Goal: Task Accomplishment & Management: Manage account settings

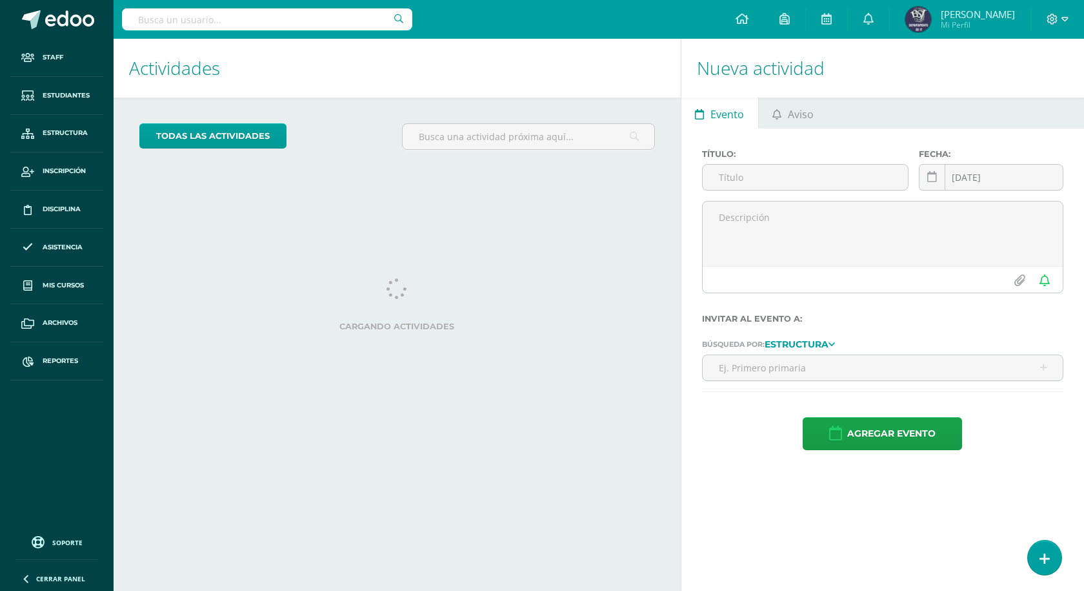
click at [207, 22] on input "text" at bounding box center [267, 19] width 290 height 22
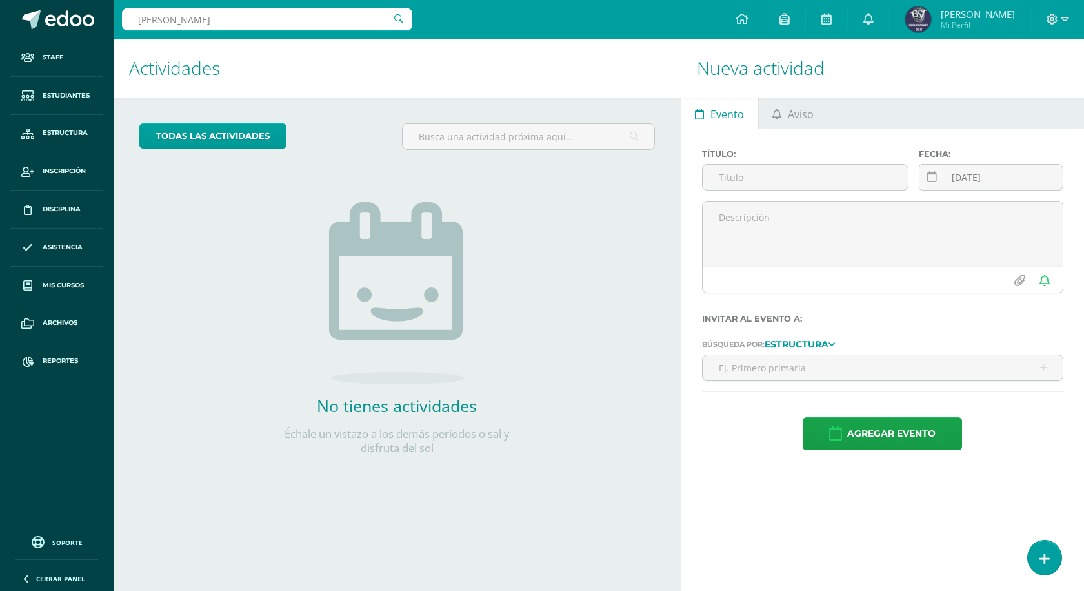
type input "silvia"
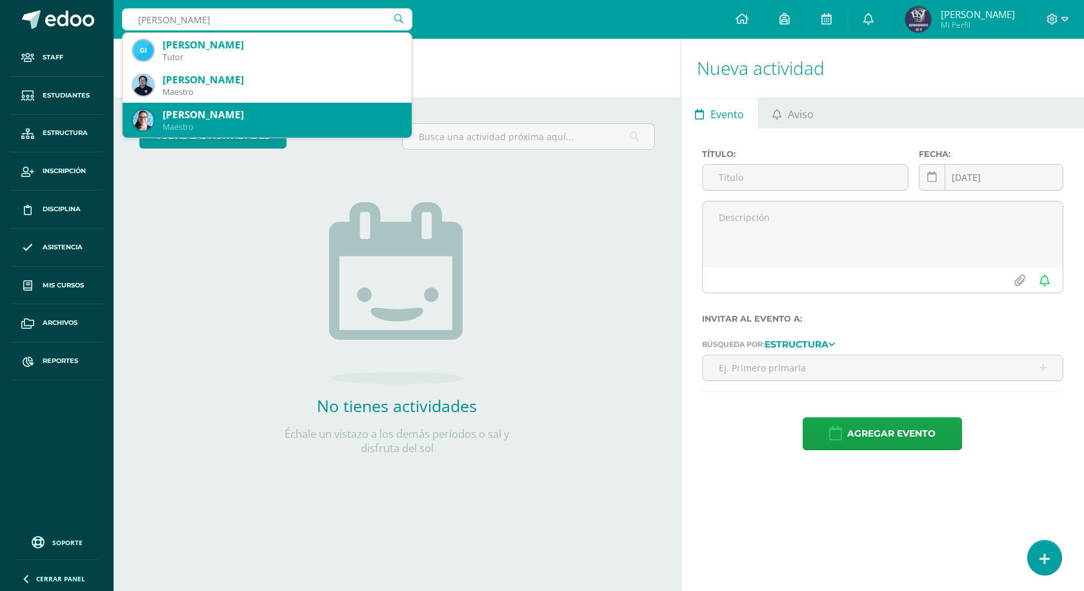
click at [191, 110] on div "[PERSON_NAME]" at bounding box center [282, 115] width 239 height 14
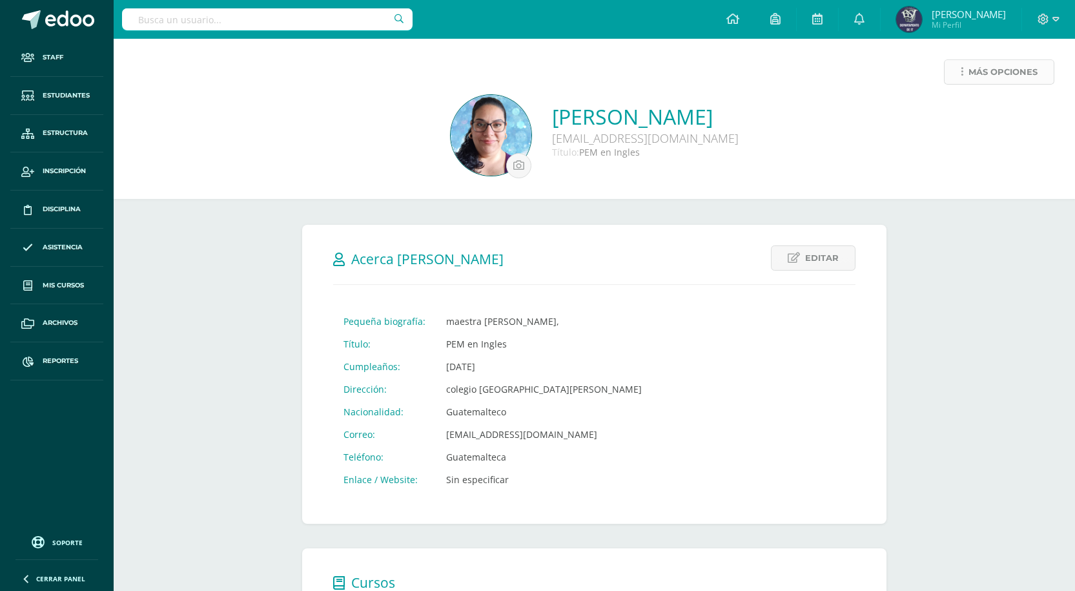
click at [963, 66] on link "Más opciones" at bounding box center [999, 71] width 110 height 25
click at [977, 117] on link "Generar contraseña" at bounding box center [974, 114] width 132 height 20
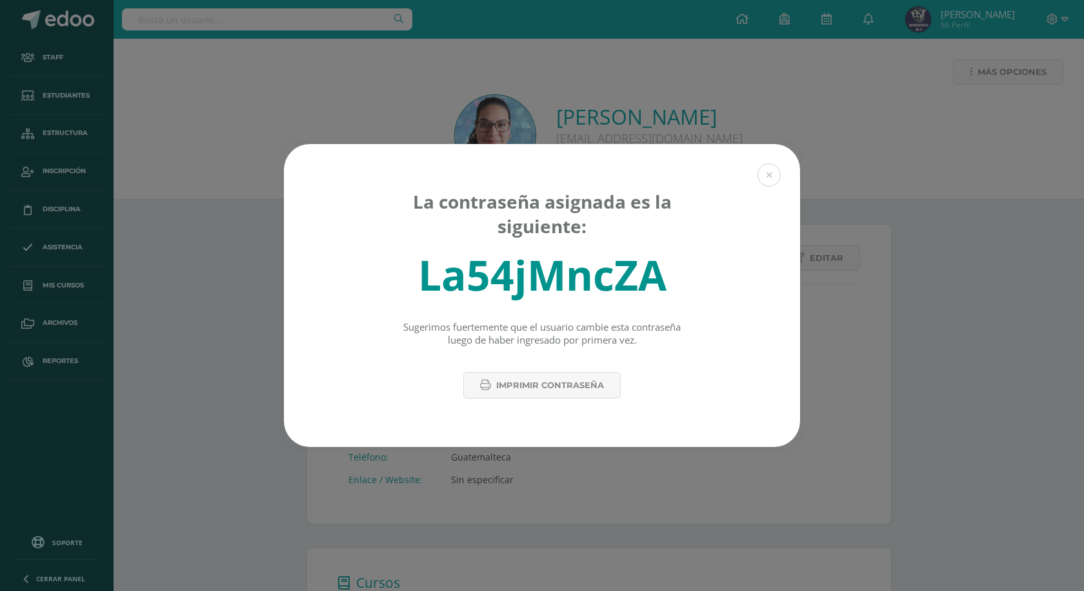
click at [560, 281] on div "La54jMncZA" at bounding box center [542, 275] width 249 height 56
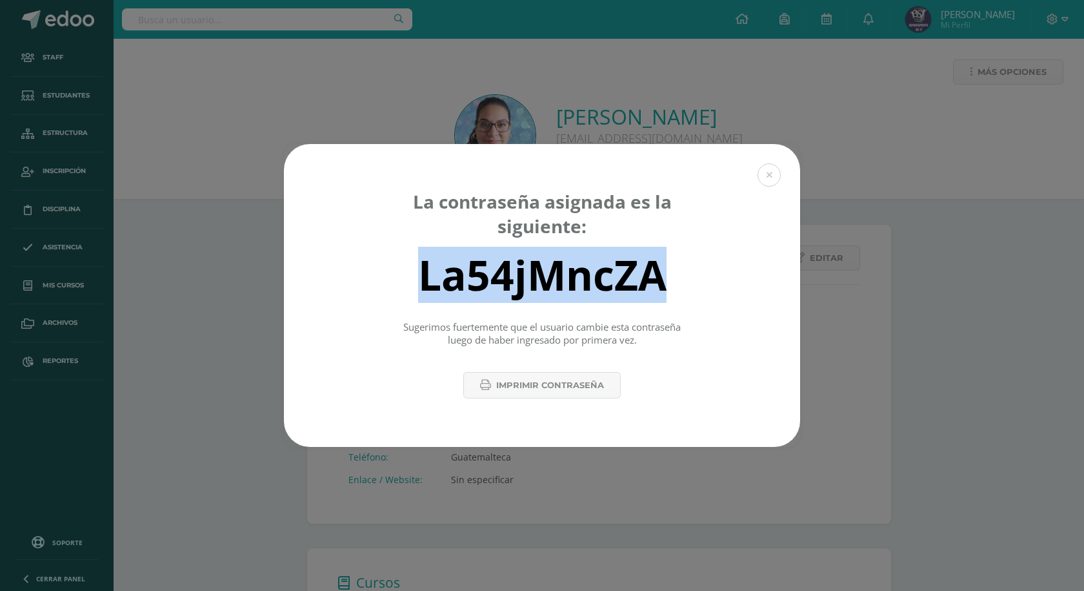
click at [560, 281] on div "La54jMncZA" at bounding box center [542, 275] width 249 height 56
copy div "La54jMncZA"
click at [772, 176] on button at bounding box center [769, 174] width 23 height 23
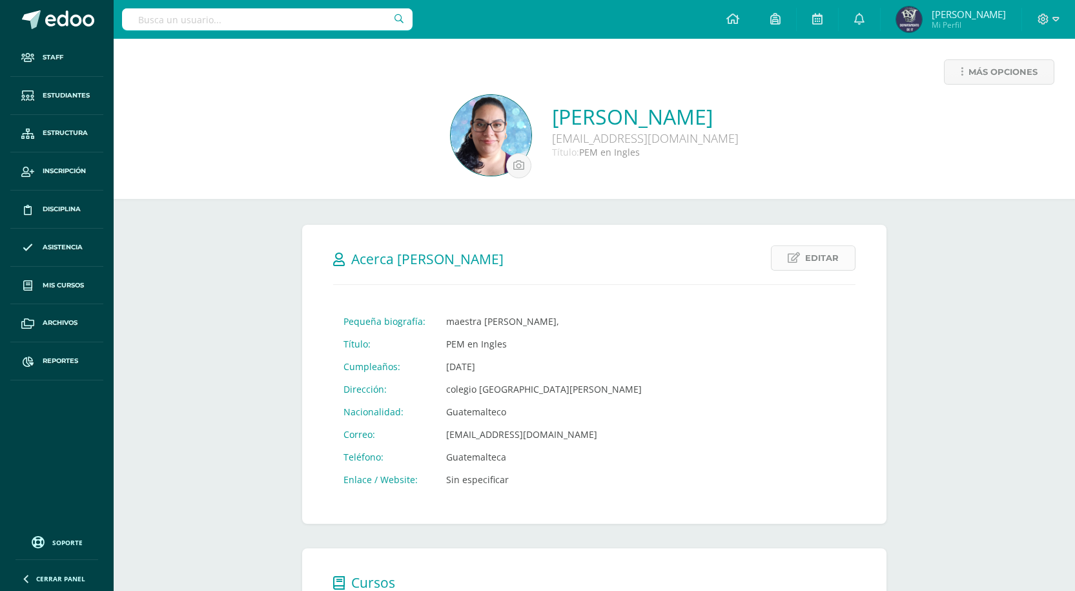
click at [805, 251] on link "Editar" at bounding box center [813, 257] width 85 height 25
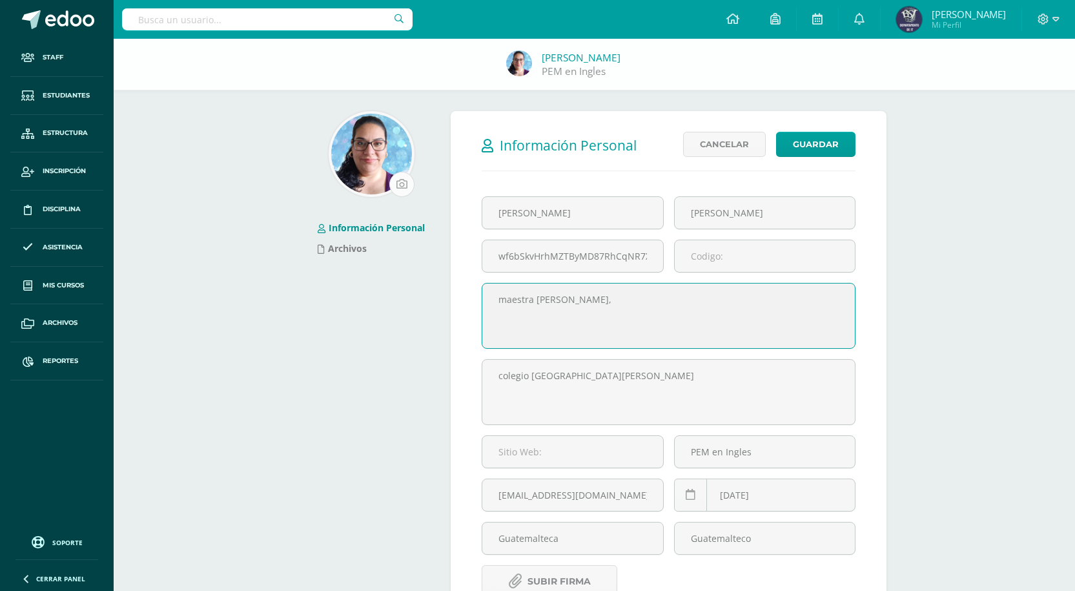
drag, startPoint x: 363, startPoint y: 161, endPoint x: 393, endPoint y: 178, distance: 34.1
click at [363, 160] on img at bounding box center [371, 154] width 81 height 81
click at [401, 179] on input "file" at bounding box center [402, 184] width 24 height 24
click at [401, 187] on input "file" at bounding box center [402, 184] width 24 height 24
type input "C:\fakepath\LOGO.webp"
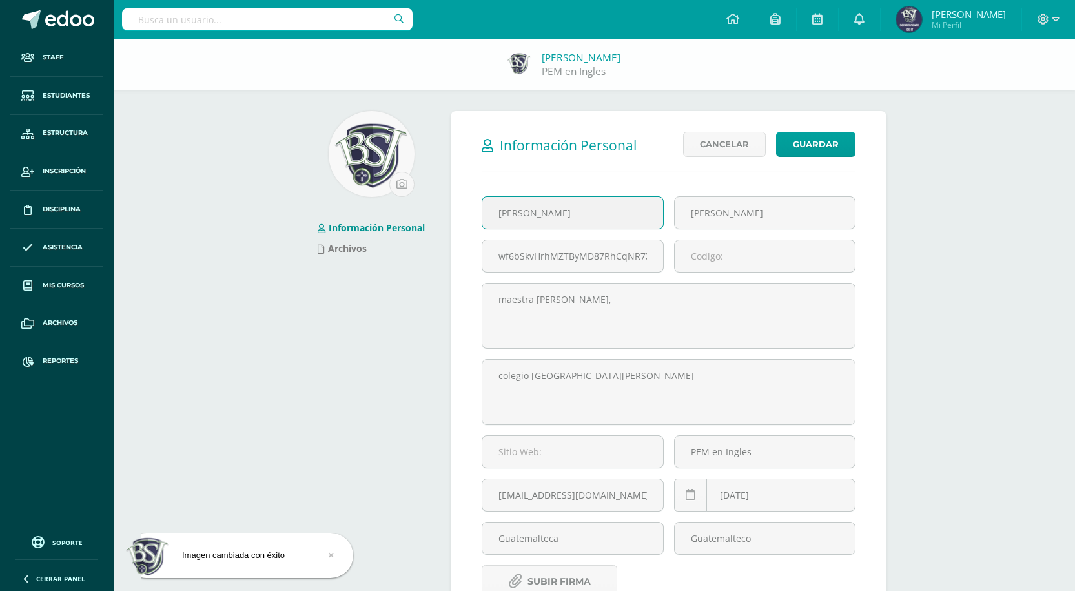
drag, startPoint x: 555, startPoint y: 208, endPoint x: 411, endPoint y: 198, distance: 144.3
click at [412, 198] on div "Información Personal Archivos Información Personal Editar Cancelar Guardar Pequ…" at bounding box center [594, 431] width 594 height 641
type input "Arely"
click at [787, 211] on input "Bonilla" at bounding box center [765, 213] width 180 height 32
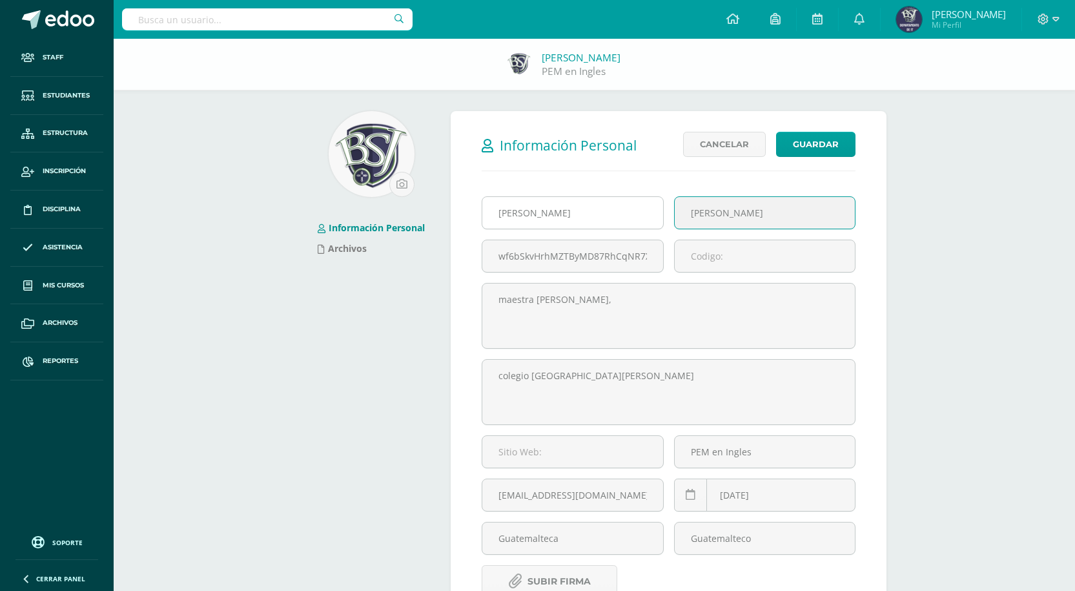
drag, startPoint x: 735, startPoint y: 205, endPoint x: 646, endPoint y: 205, distance: 89.1
click at [649, 205] on div "Arely Bonilla wf6bSkvHrhMZTByMD87RhCqNR7XncE maestra de ingles, colegio bilingu…" at bounding box center [668, 380] width 384 height 369
type input "F"
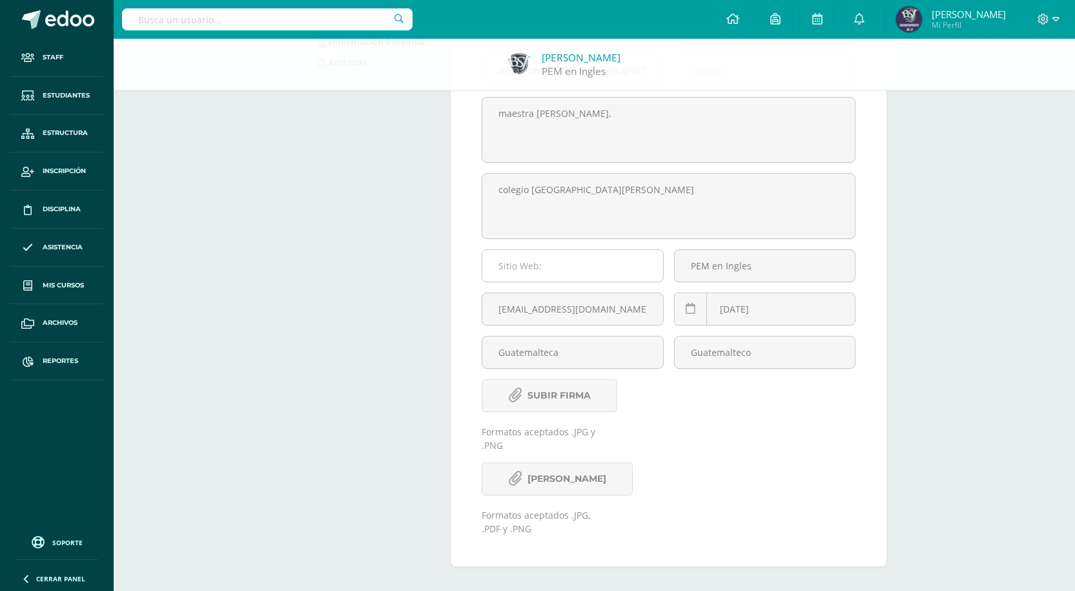
scroll to position [187, 0]
type input "Galicia"
drag, startPoint x: 531, startPoint y: 307, endPoint x: 448, endPoint y: 310, distance: 82.7
click at [449, 311] on div "Información Personal Editar Cancelar Guardar Pequeña biografía: maestra de ingl…" at bounding box center [668, 244] width 446 height 641
type input "agalicia@bilinguesanjuan.edu.gt"
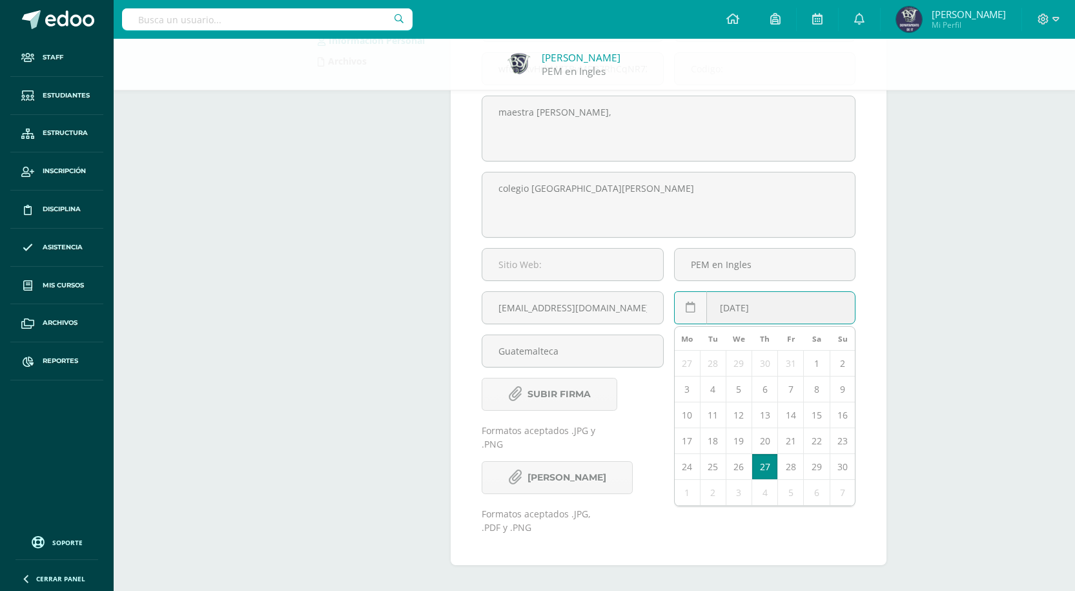
click at [760, 311] on div "1985-06-27 June, 1985 Mo Tu We Th Fr Sa Su 27 28 29 30 31 1 2 3 4 5 6 7 8 9 10 …" at bounding box center [764, 312] width 181 height 43
click at [921, 277] on div "Silvia Bonilla PEM en Ingles Información Personal Archivos Información Personal…" at bounding box center [594, 221] width 961 height 739
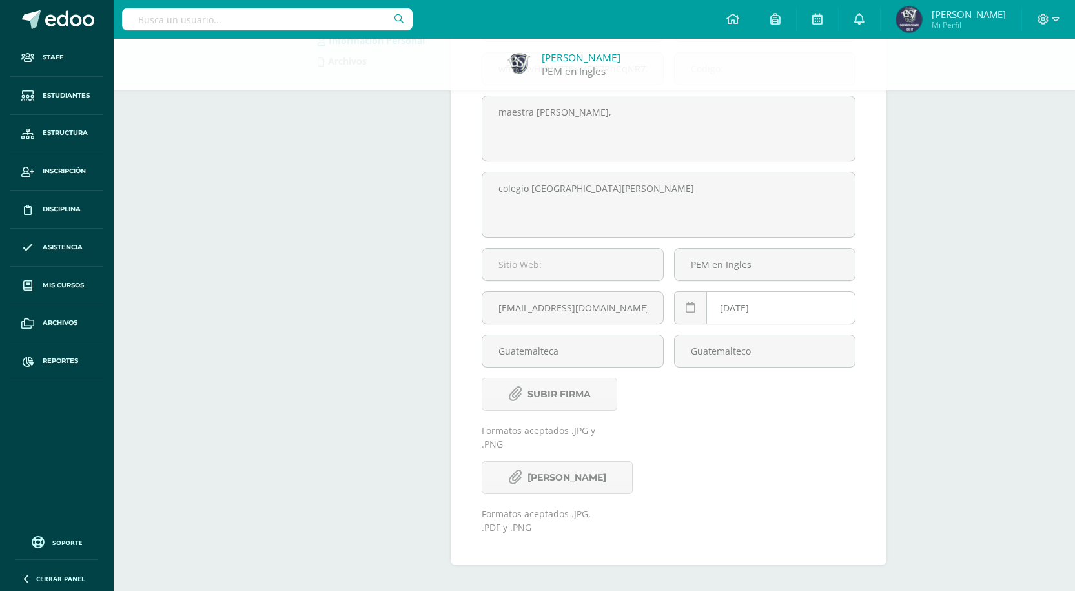
click at [739, 303] on div "1985-06-27 June, 1985 Mo Tu We Th Fr Sa Su 27 28 29 30 31 1 2 3 4 5 6 7 8 9 10 …" at bounding box center [764, 312] width 181 height 43
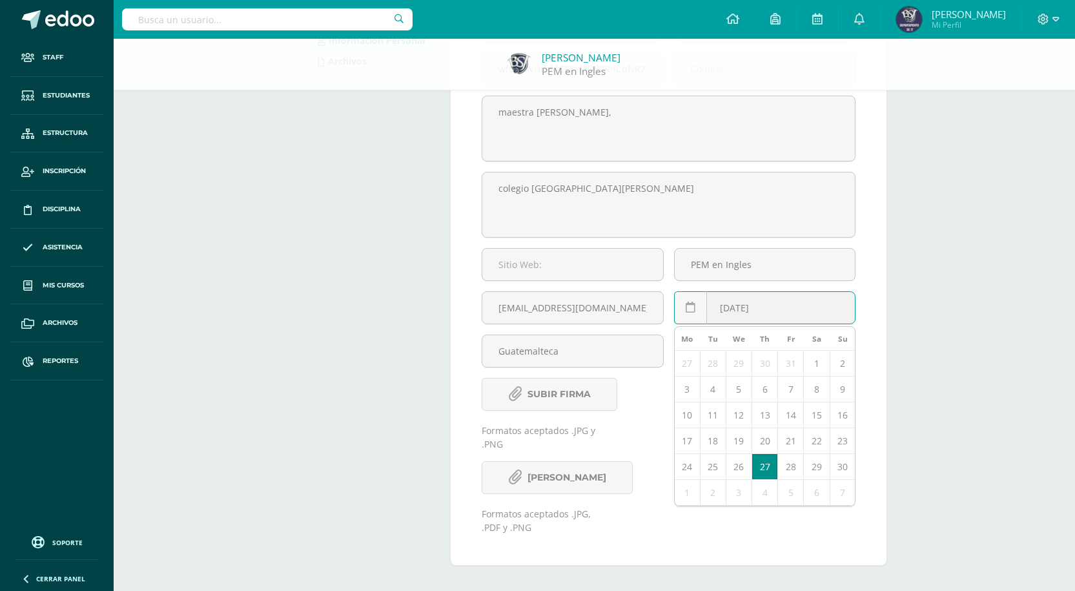
type input "[DATE]"
click at [940, 254] on div "Silvia Bonilla PEM en Ingles Información Personal Archivos Información Personal…" at bounding box center [594, 221] width 961 height 739
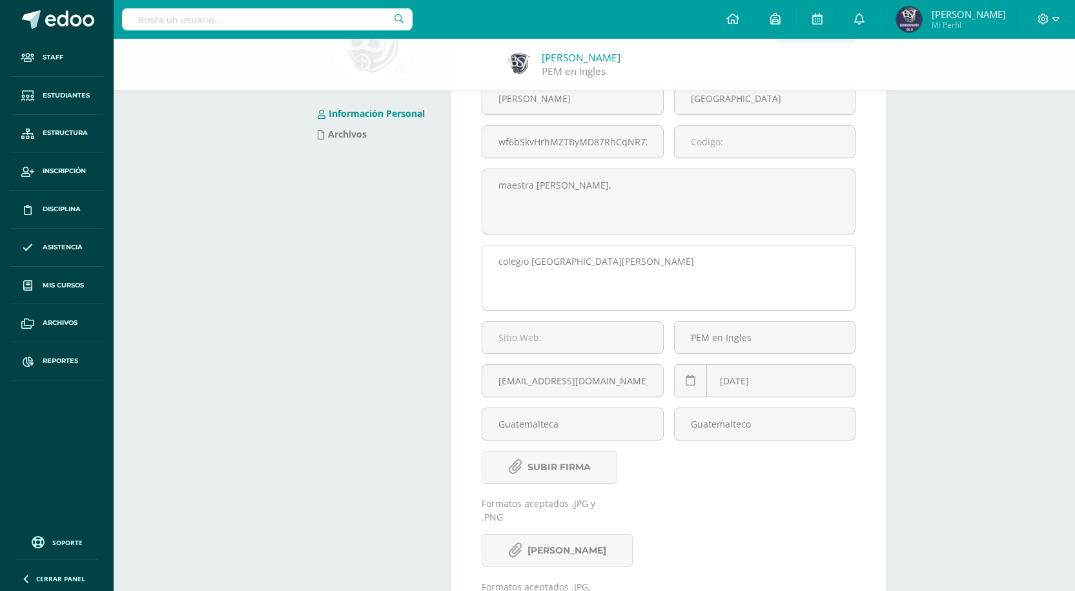
scroll to position [0, 0]
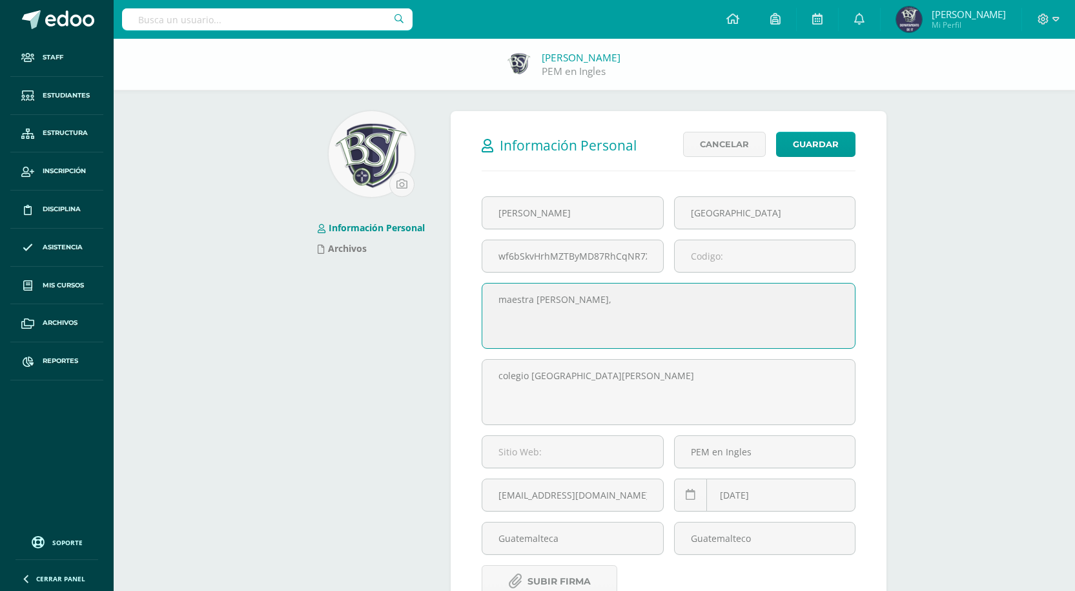
drag, startPoint x: 587, startPoint y: 300, endPoint x: 467, endPoint y: 304, distance: 120.1
click at [439, 305] on div "Información Personal Archivos Información Personal Editar Cancelar Guardar Pequ…" at bounding box center [594, 431] width 594 height 641
click at [601, 299] on textarea "maestra de ingles," at bounding box center [668, 315] width 372 height 65
drag, startPoint x: 618, startPoint y: 298, endPoint x: 399, endPoint y: 270, distance: 221.2
click at [399, 270] on div "Información Personal Archivos Información Personal Editar Cancelar Guardar Pequ…" at bounding box center [594, 431] width 594 height 641
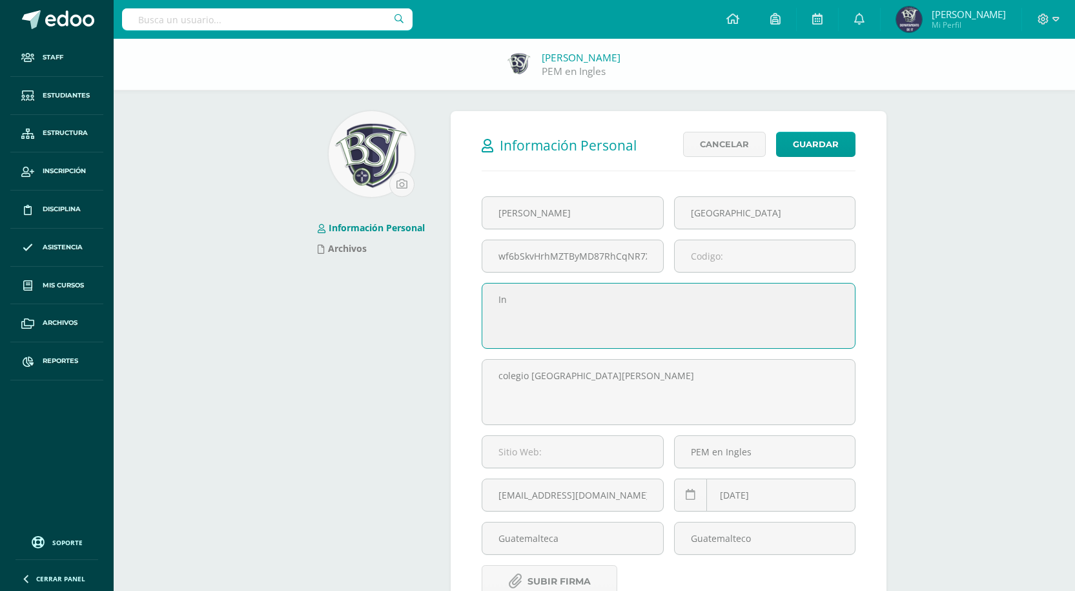
type textarea "I"
type textarea "W"
type textarea "English Teacher"
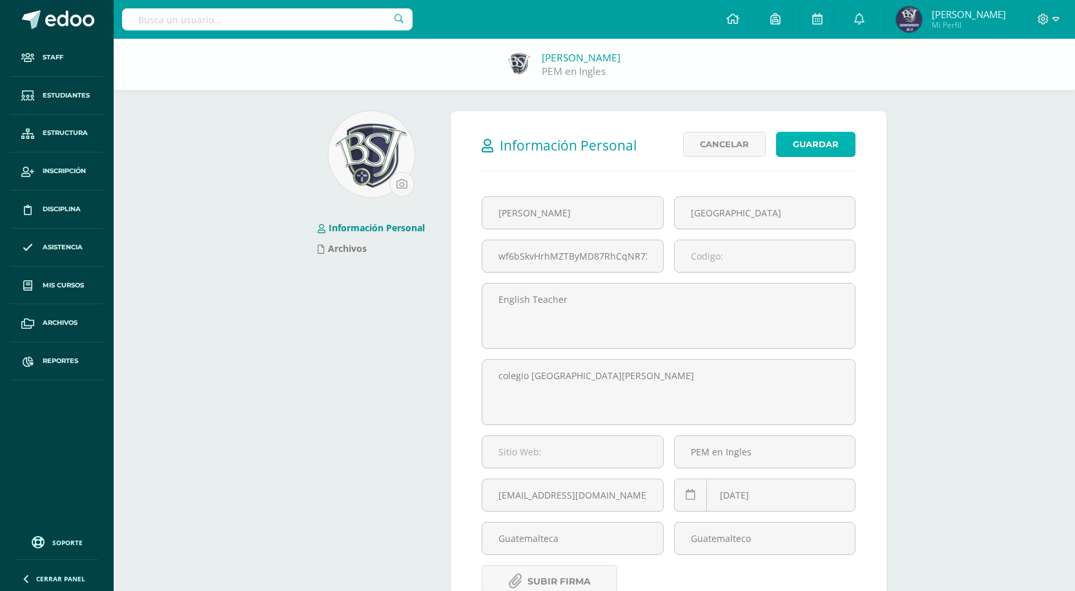
click at [825, 135] on button "Guardar" at bounding box center [815, 144] width 79 height 25
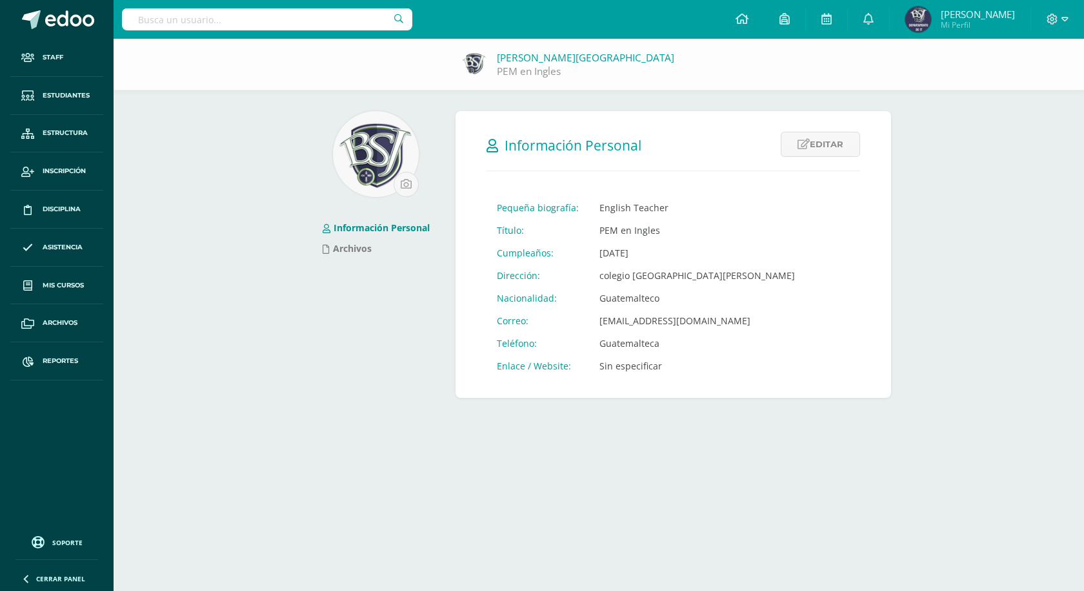
click at [197, 25] on input "text" at bounding box center [267, 19] width 290 height 22
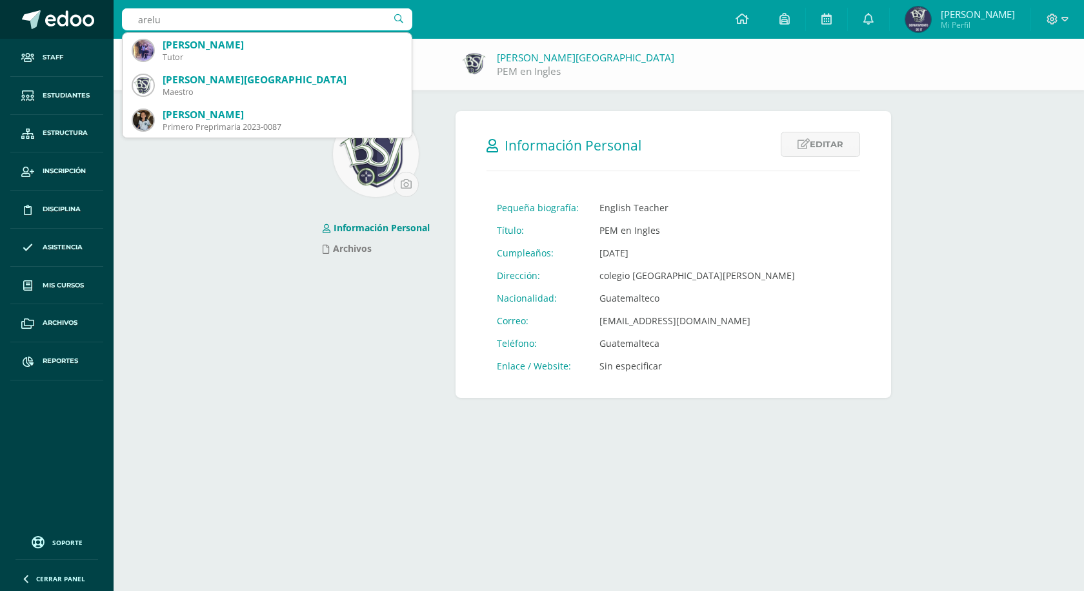
type input "arelu"
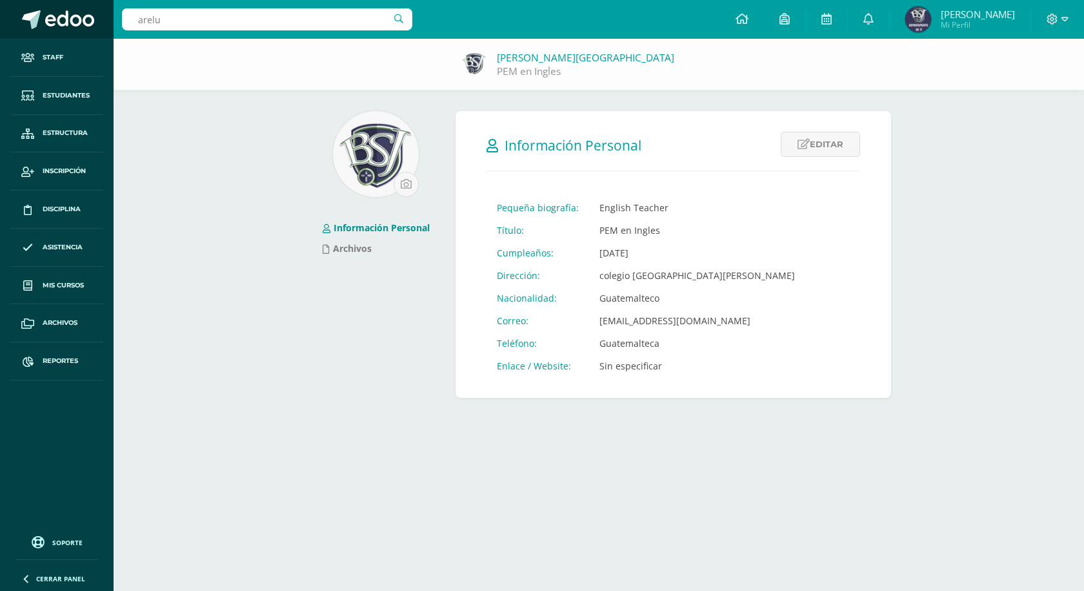
click at [52, 6] on link at bounding box center [57, 19] width 114 height 39
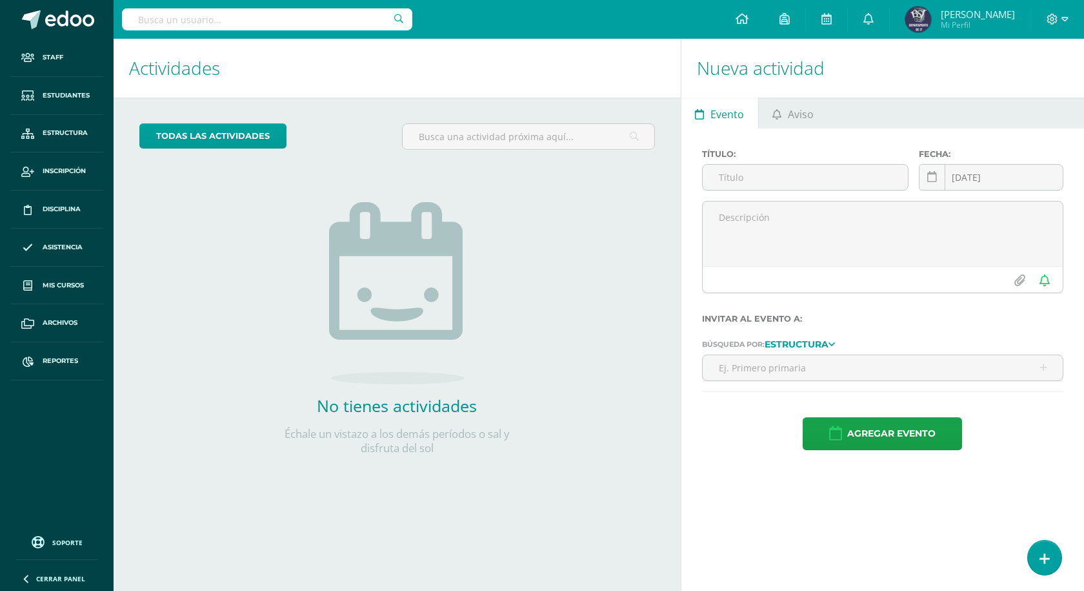
click at [343, 18] on input "text" at bounding box center [267, 19] width 290 height 22
type input "arely"
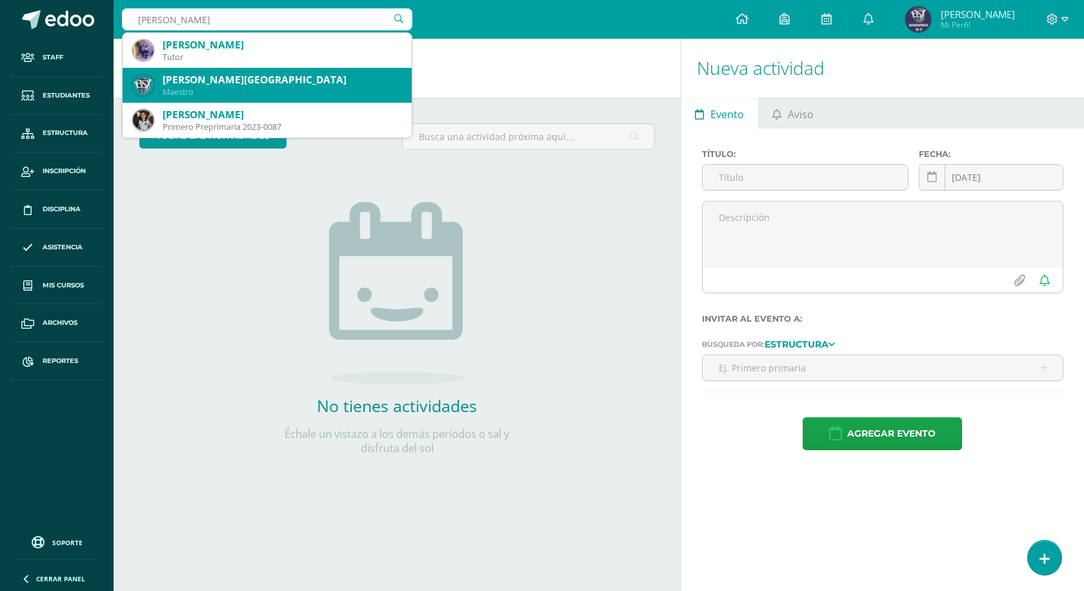
click at [230, 81] on div "Arely Galicia" at bounding box center [282, 80] width 239 height 14
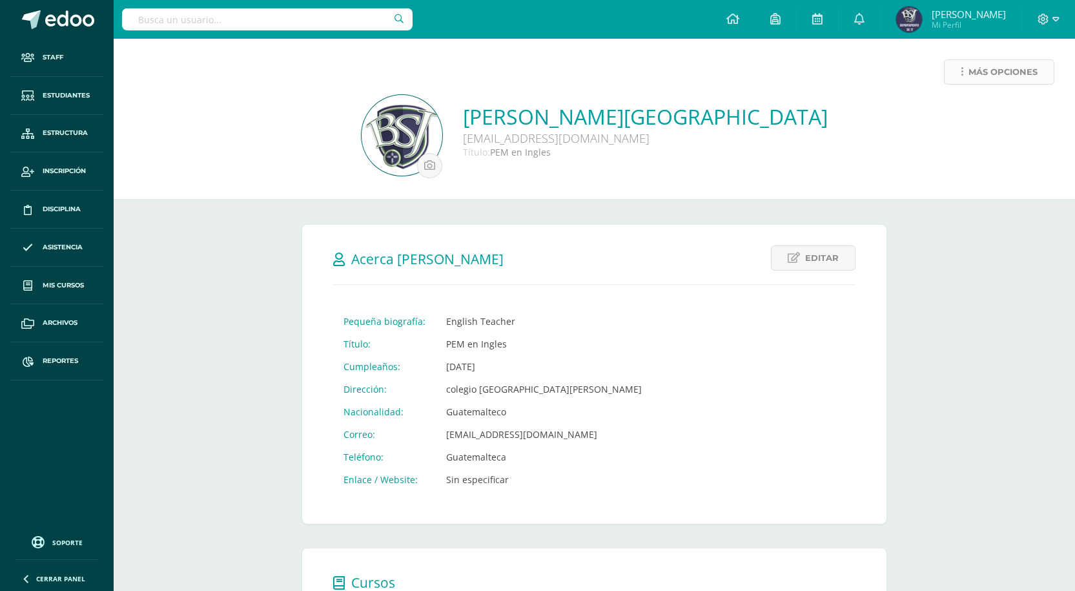
click at [960, 73] on icon at bounding box center [961, 71] width 3 height 11
click at [946, 111] on link "Generar contraseña" at bounding box center [974, 114] width 132 height 20
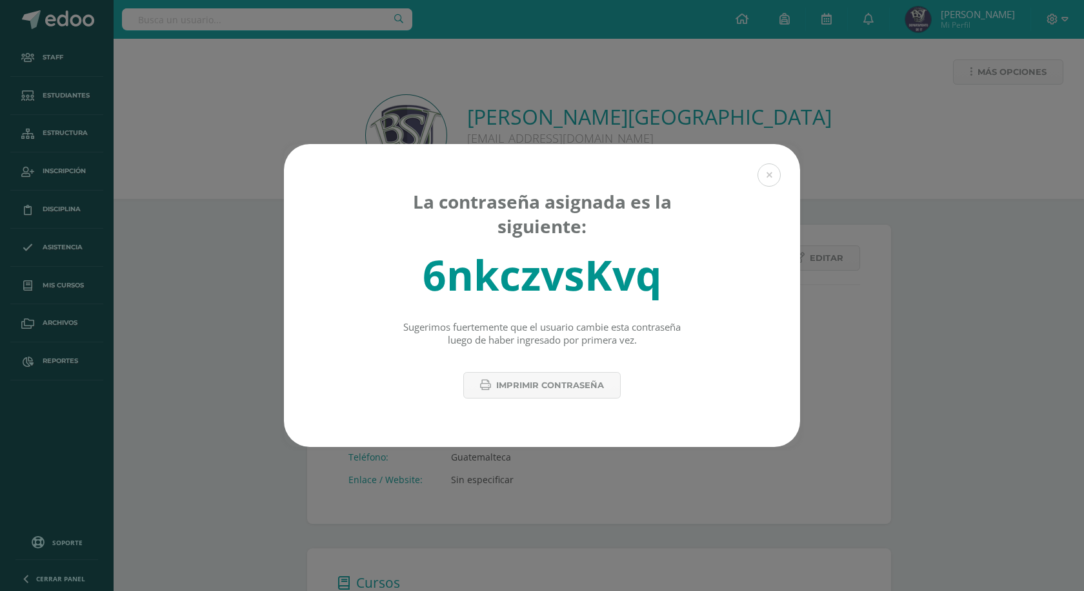
click at [565, 267] on div "6nkczvsKvq" at bounding box center [542, 275] width 239 height 56
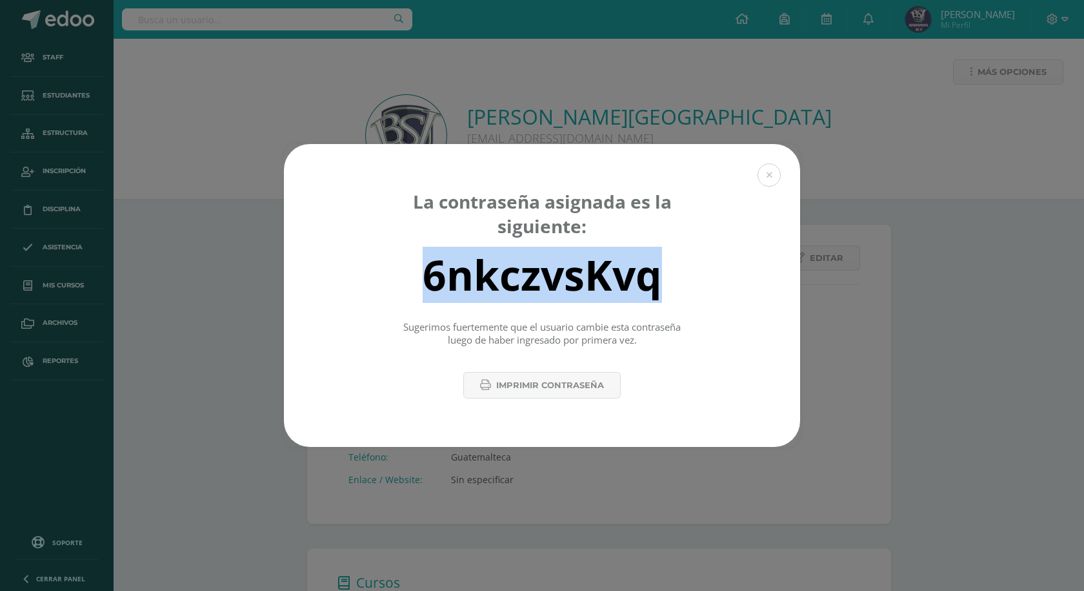
click at [565, 267] on div "6nkczvsKvq" at bounding box center [542, 275] width 239 height 56
copy div "6nkczvsKvq"
click at [766, 176] on button at bounding box center [769, 174] width 23 height 23
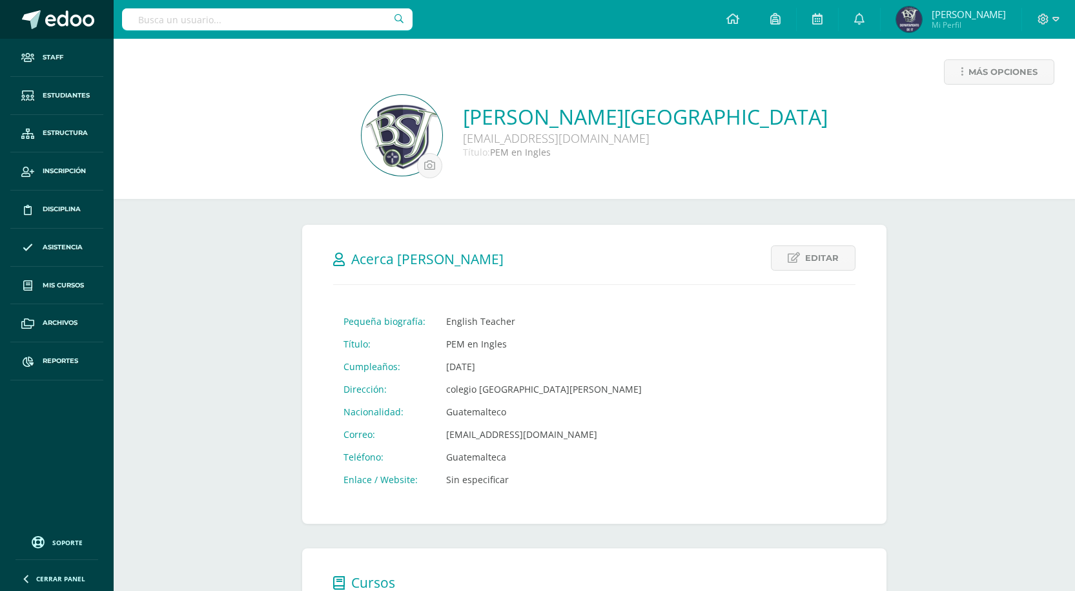
drag, startPoint x: 65, startPoint y: 12, endPoint x: 101, endPoint y: 23, distance: 37.2
click at [65, 12] on span at bounding box center [69, 19] width 49 height 19
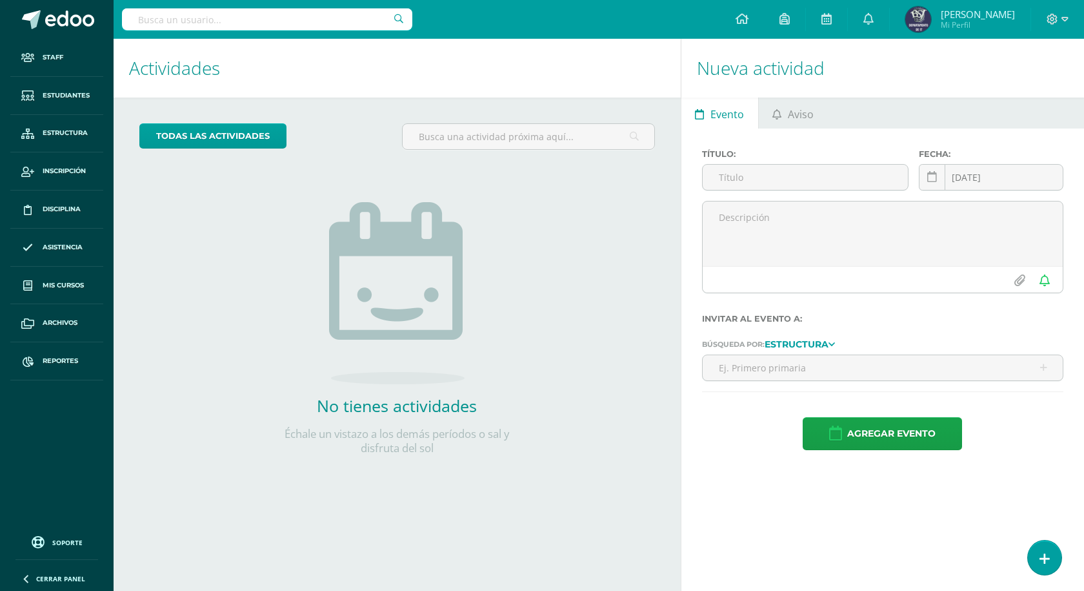
drag, startPoint x: 478, startPoint y: 148, endPoint x: 316, endPoint y: 120, distance: 165.1
click at [478, 148] on input "text" at bounding box center [528, 136] width 251 height 25
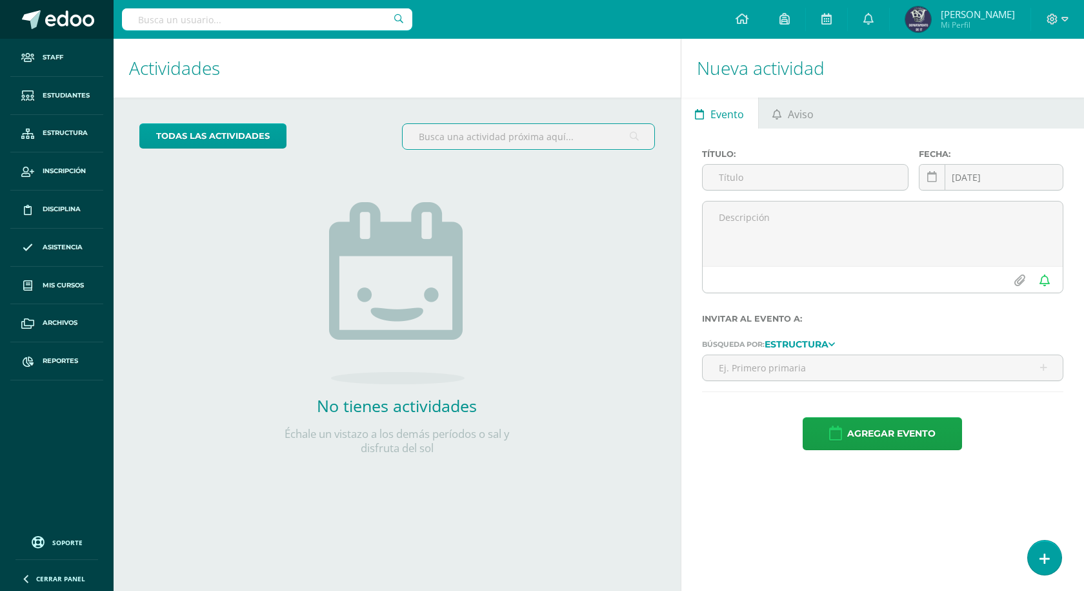
click at [36, 6] on link at bounding box center [57, 19] width 114 height 39
